Goal: Information Seeking & Learning: Learn about a topic

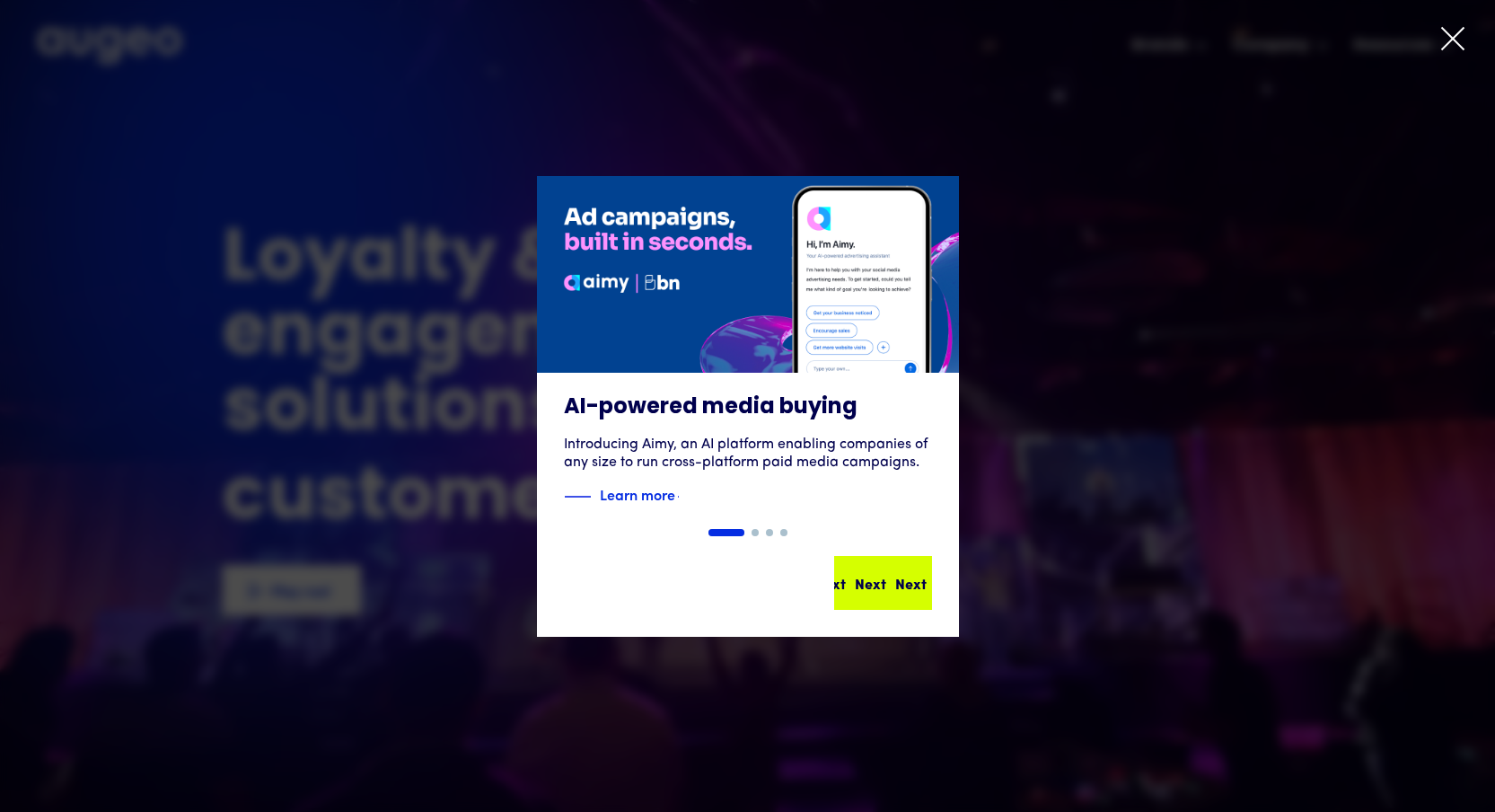
click at [895, 583] on div "Next" at bounding box center [911, 582] width 32 height 21
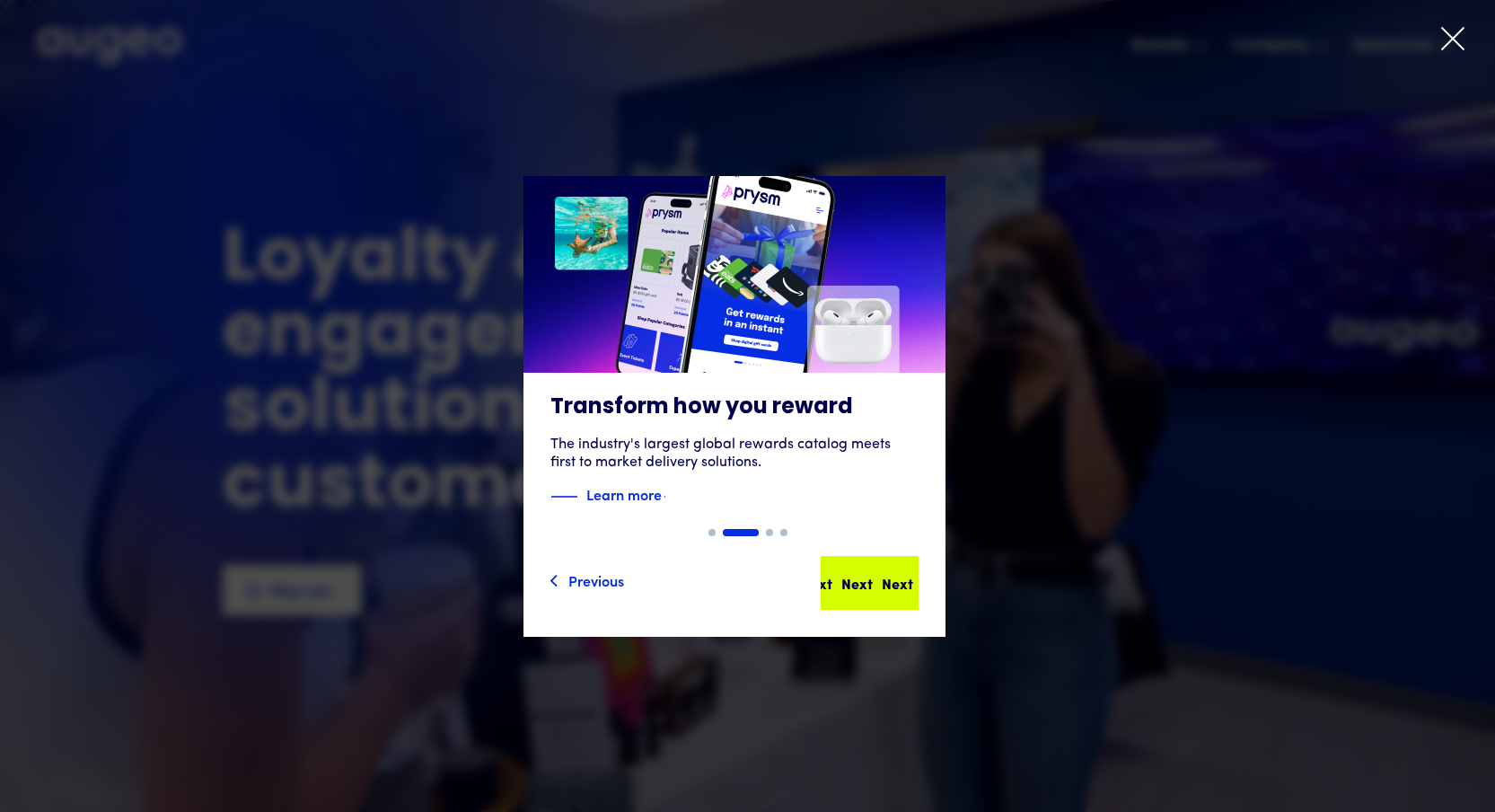
click at [884, 585] on div "Next" at bounding box center [897, 582] width 32 height 21
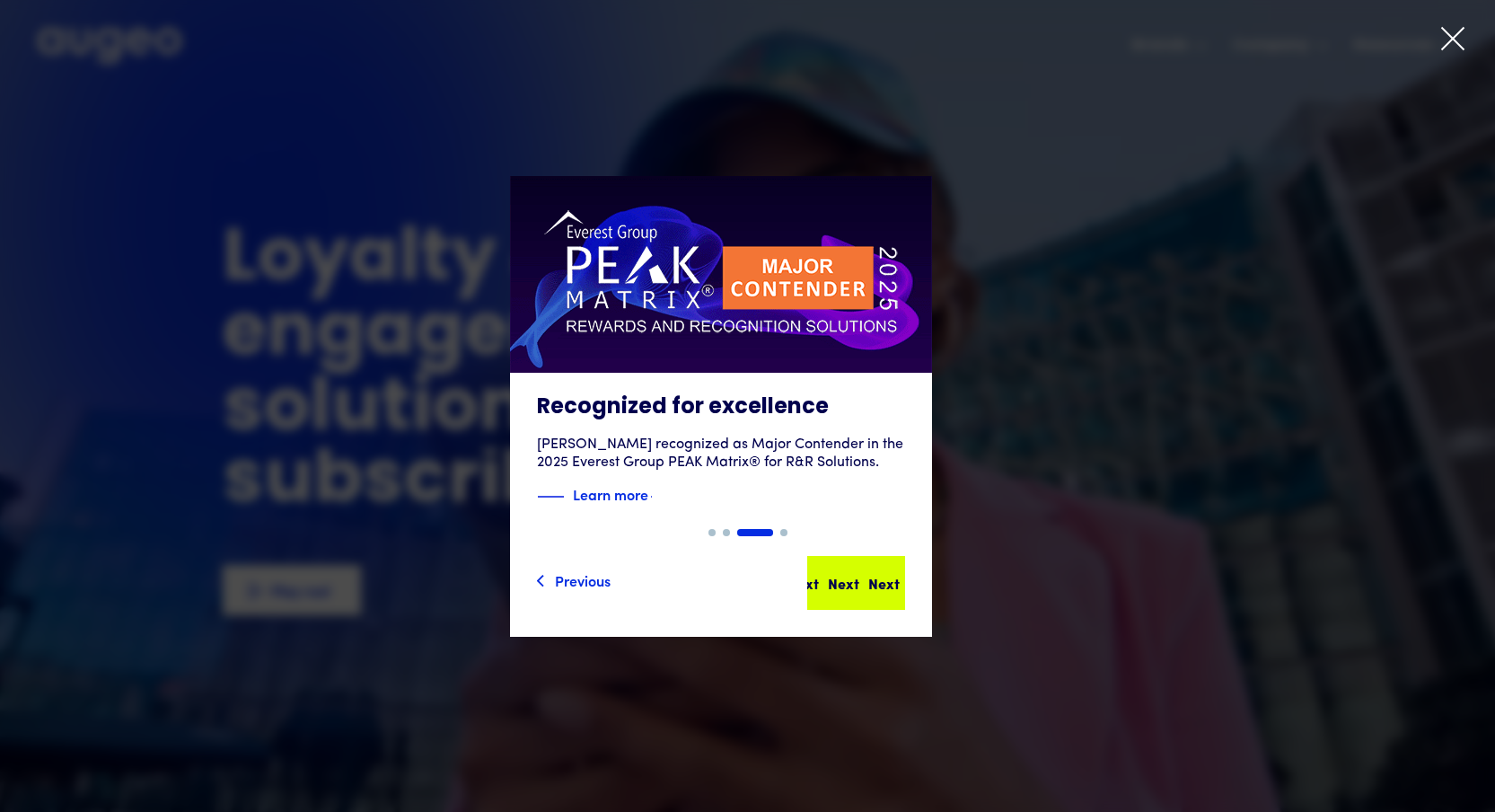
click at [884, 585] on div "Next" at bounding box center [884, 582] width 32 height 21
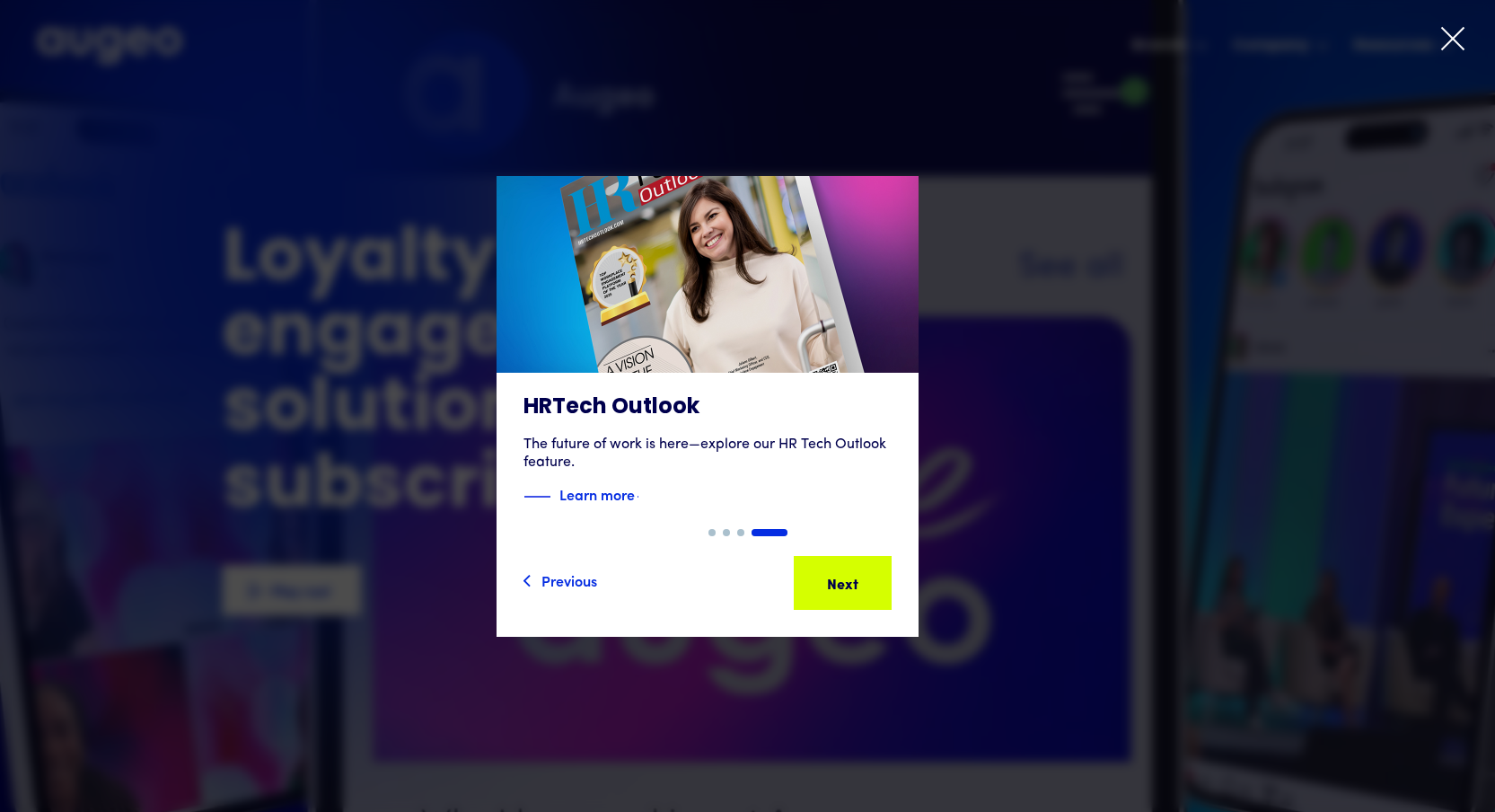
click at [1451, 37] on icon at bounding box center [1453, 39] width 21 height 21
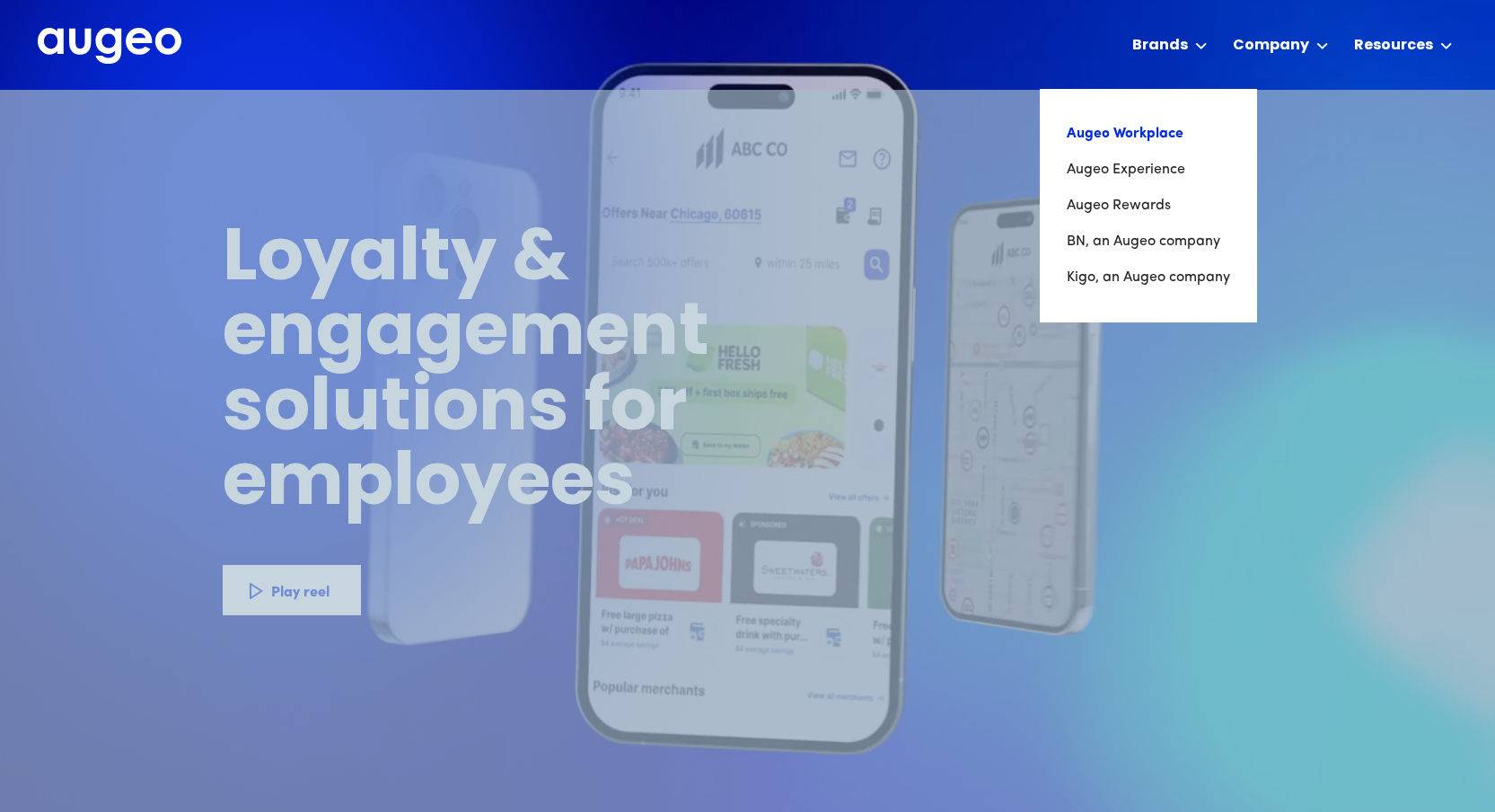
click at [1139, 134] on link "Augeo Workplace" at bounding box center [1148, 133] width 163 height 36
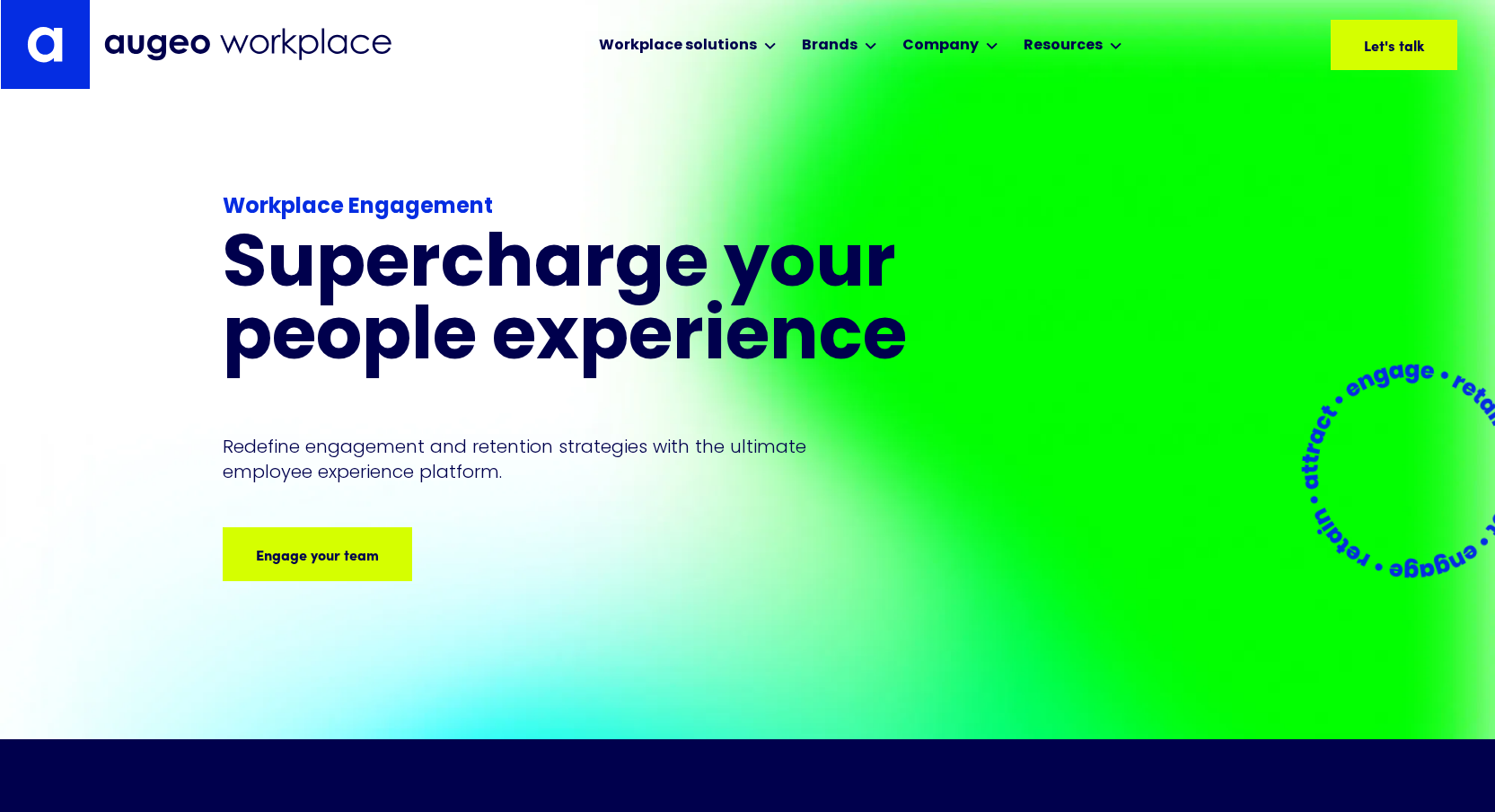
click at [71, 26] on link at bounding box center [45, 44] width 89 height 89
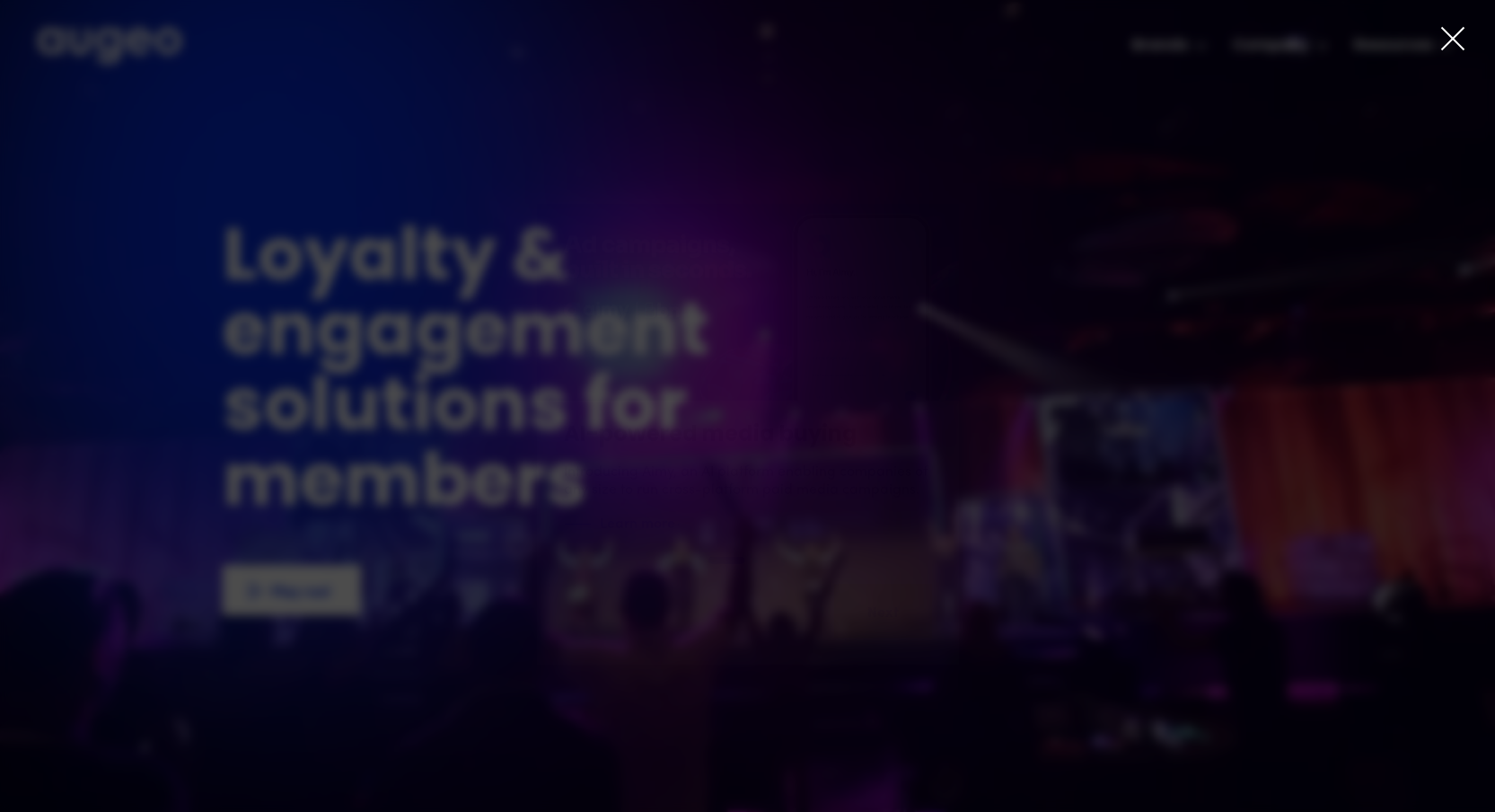
click at [1448, 42] on icon at bounding box center [1453, 39] width 27 height 27
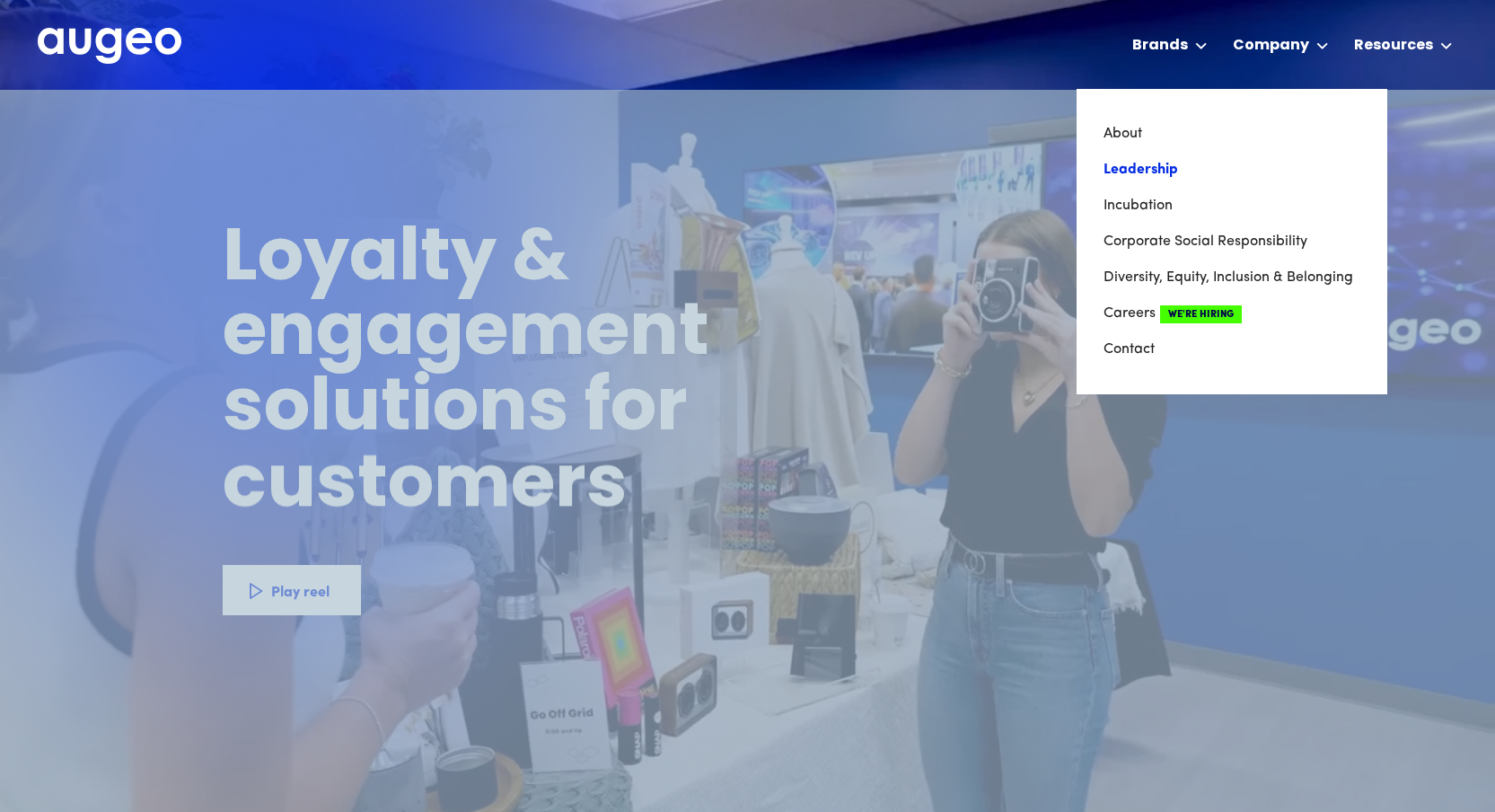
click at [1155, 163] on link "Leadership" at bounding box center [1232, 169] width 257 height 36
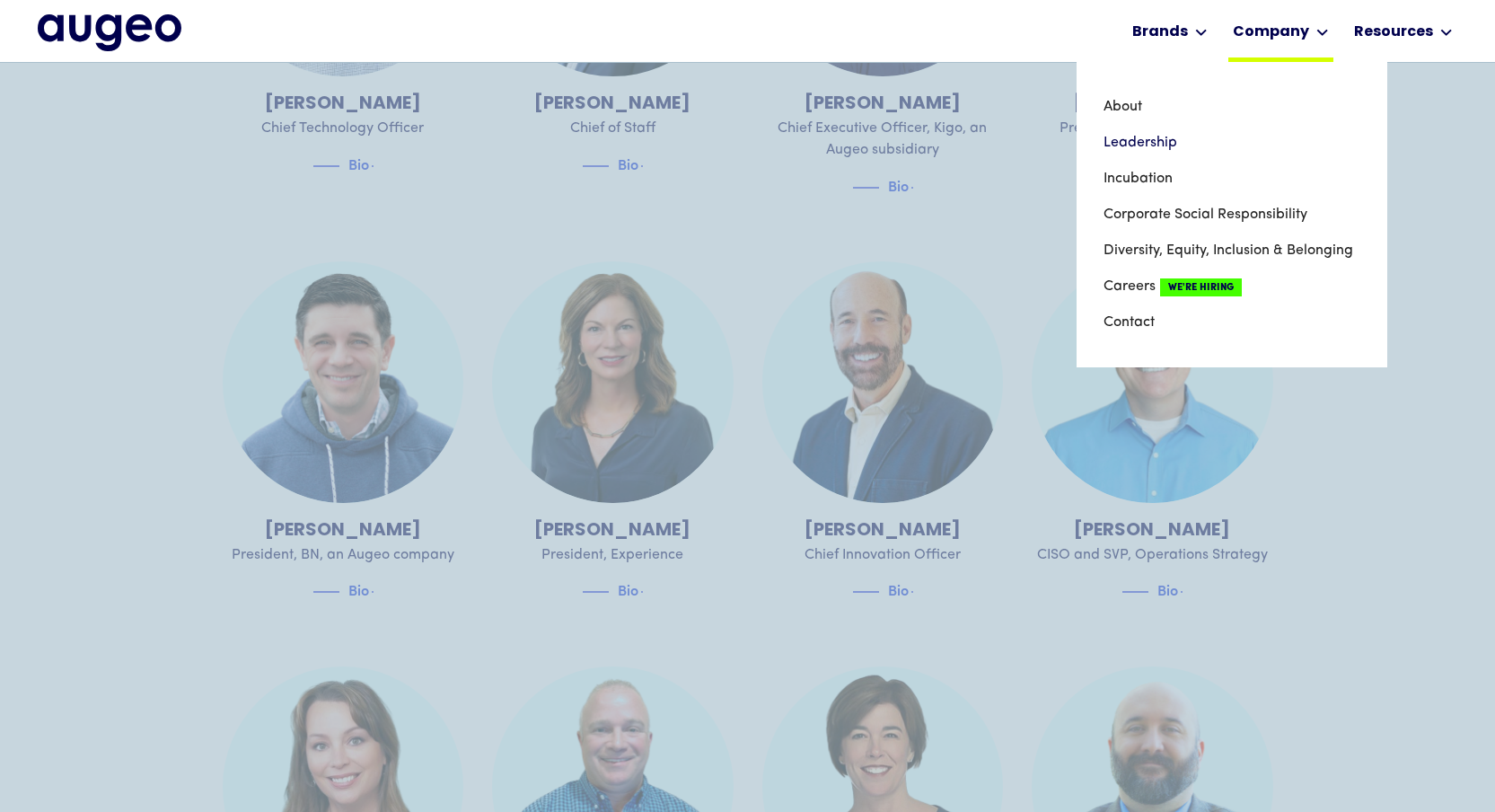
scroll to position [1345, 0]
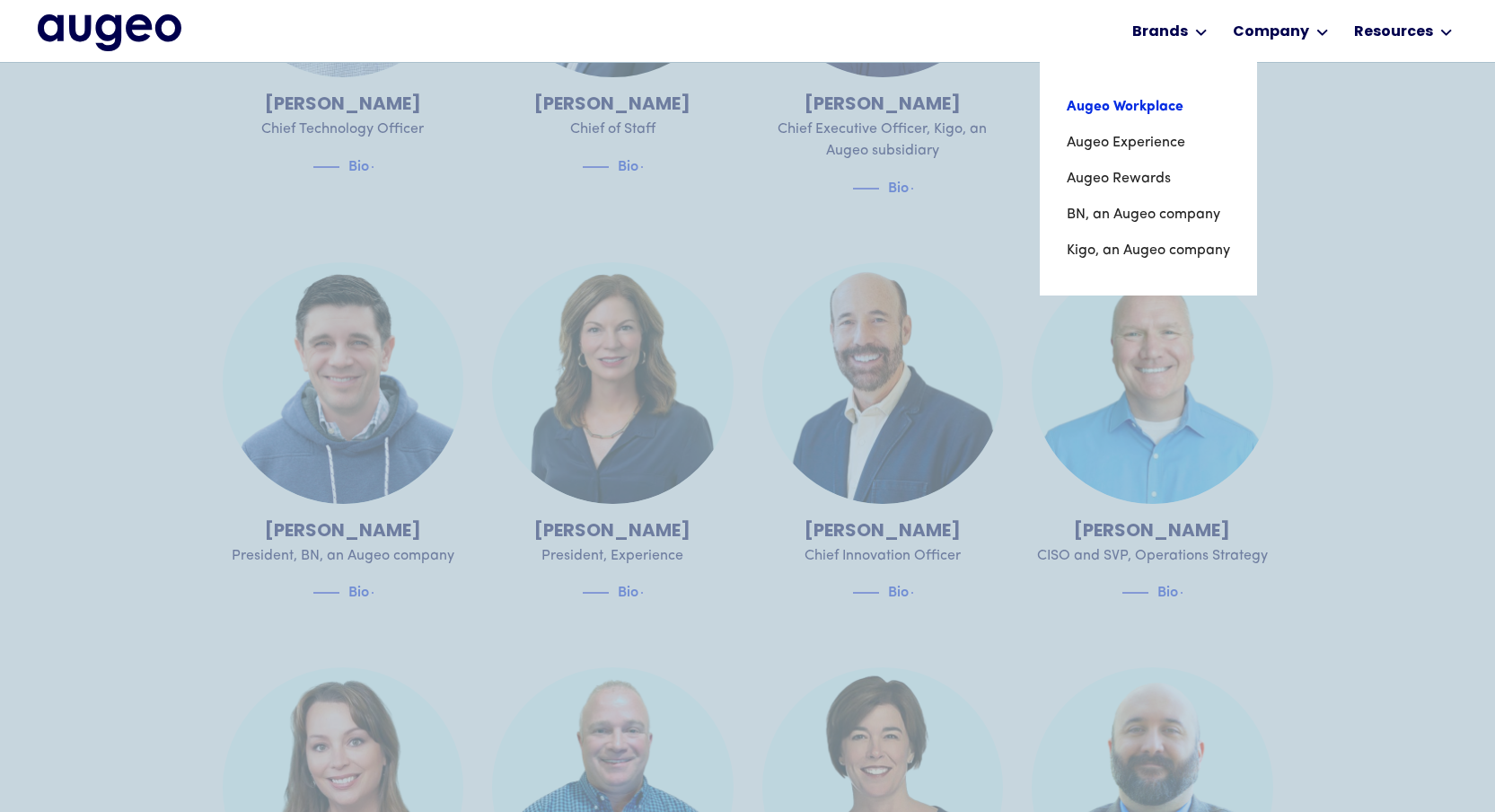
click at [1155, 102] on link "Augeo Workplace" at bounding box center [1148, 106] width 163 height 36
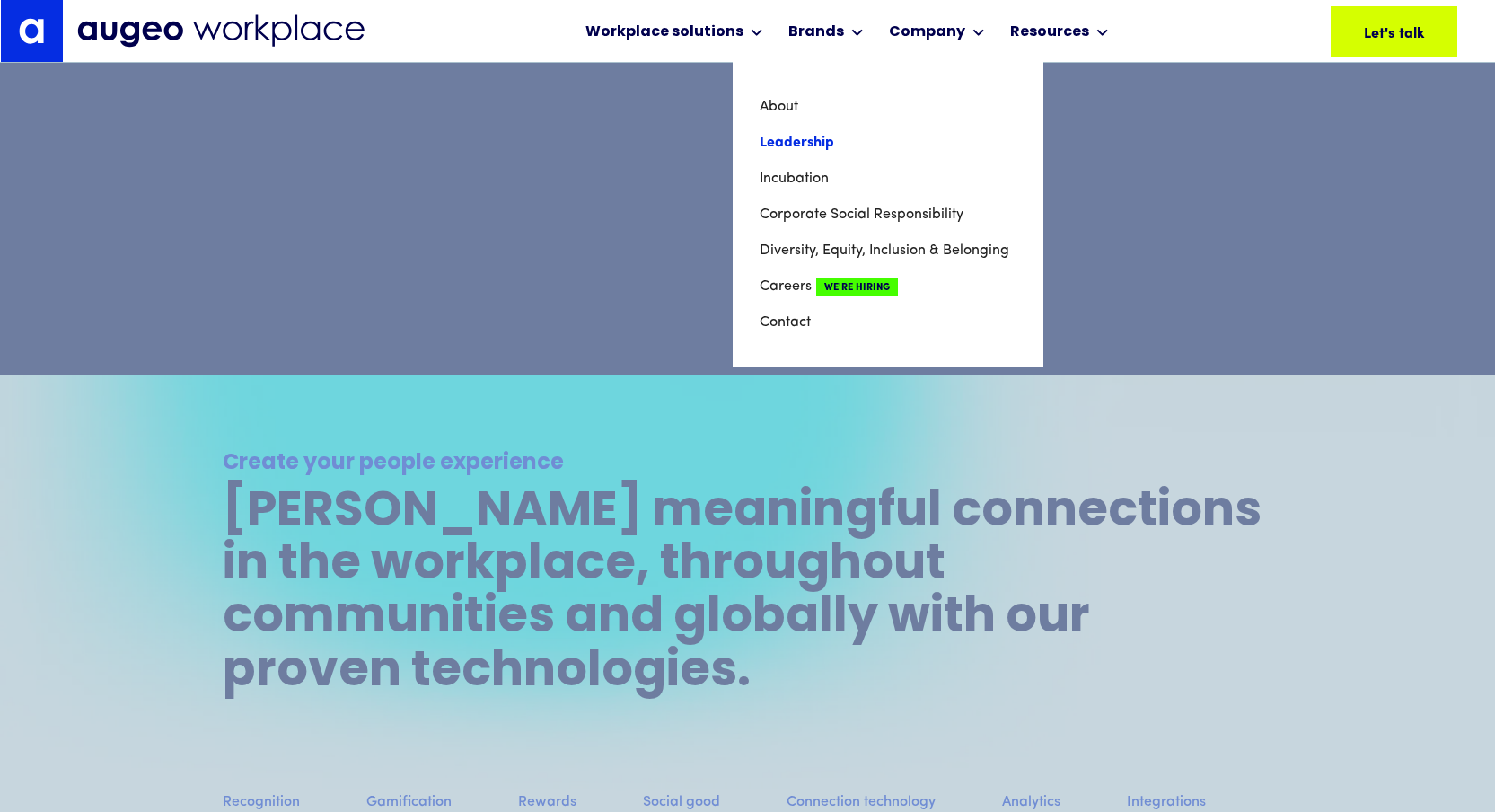
scroll to position [1094, 0]
click at [790, 136] on link "Leadership" at bounding box center [889, 142] width 257 height 36
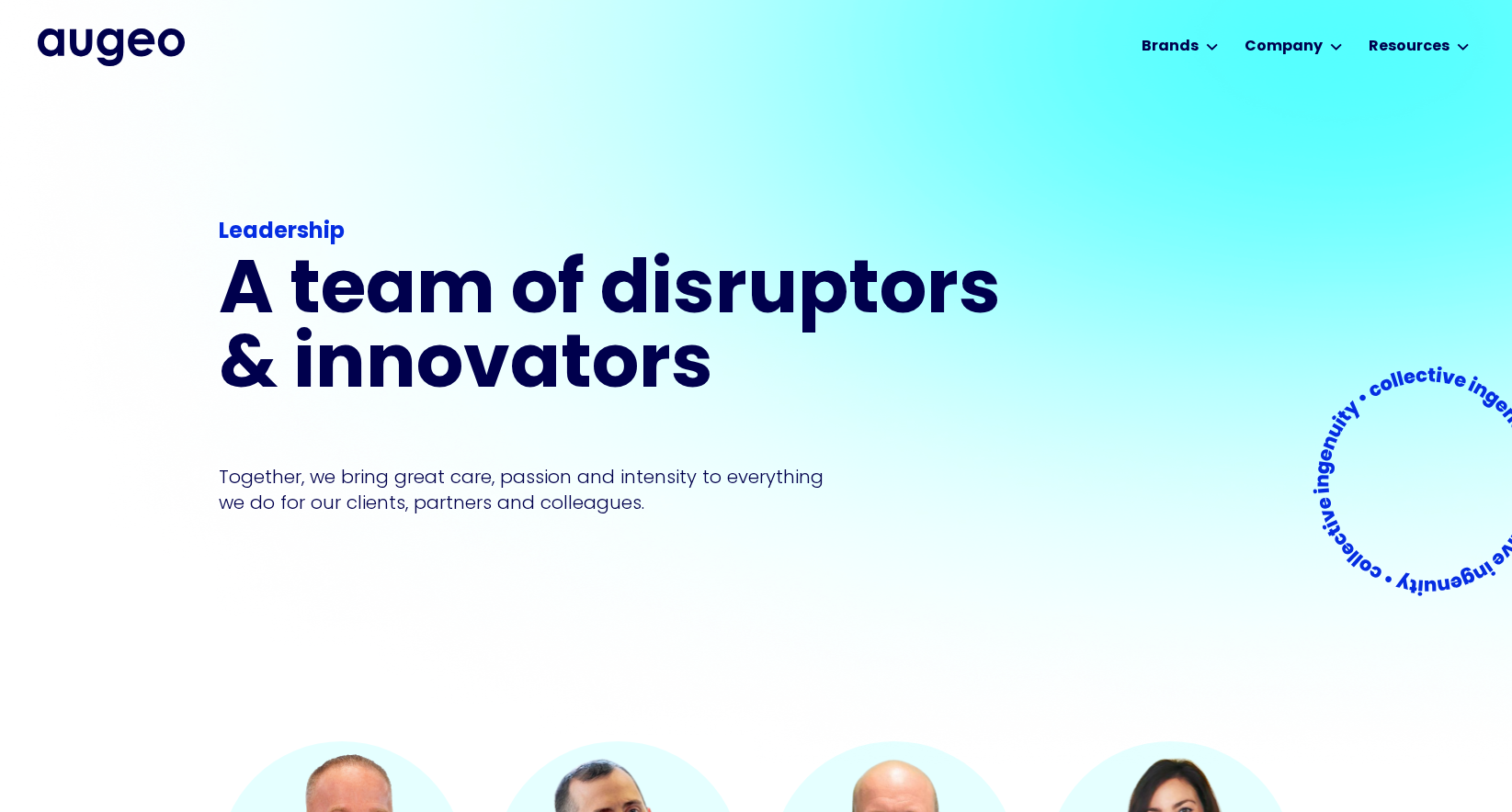
click at [1099, 159] on div "Leadership A team of disruptors & innovators Together, we bring great care, pas…" at bounding box center [756, 417] width 1075 height 650
